Goal: Find specific page/section: Find specific page/section

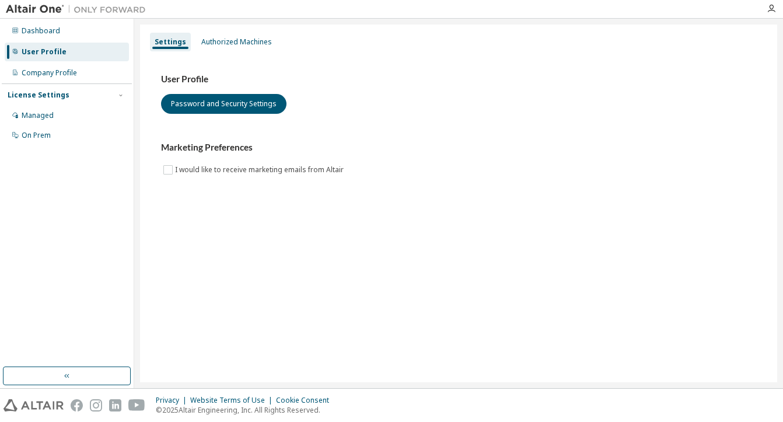
click at [32, 5] on img at bounding box center [79, 10] width 146 height 12
click at [49, 9] on img at bounding box center [79, 10] width 146 height 12
click at [46, 36] on div "Dashboard" at bounding box center [67, 31] width 124 height 19
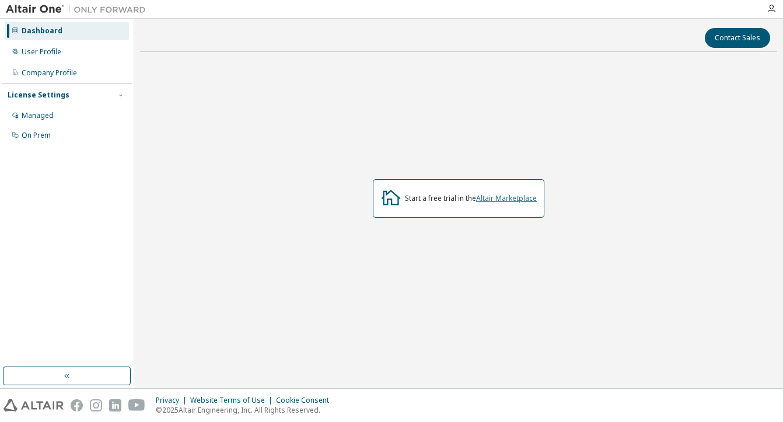
click at [528, 198] on link "Altair Marketplace" at bounding box center [506, 198] width 61 height 10
